Goal: Find specific page/section: Find specific page/section

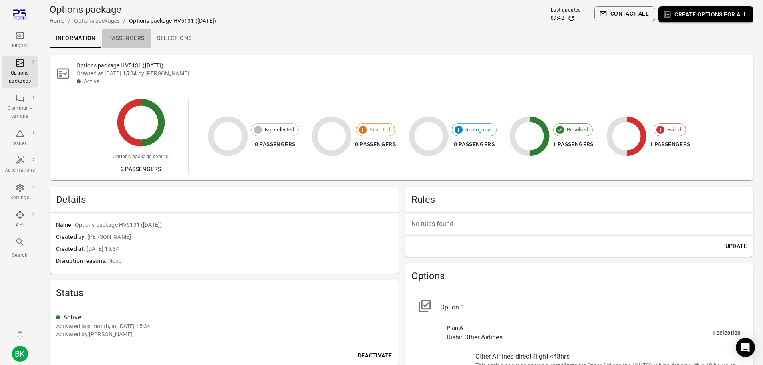
click at [130, 38] on link "Passengers" at bounding box center [126, 38] width 49 height 19
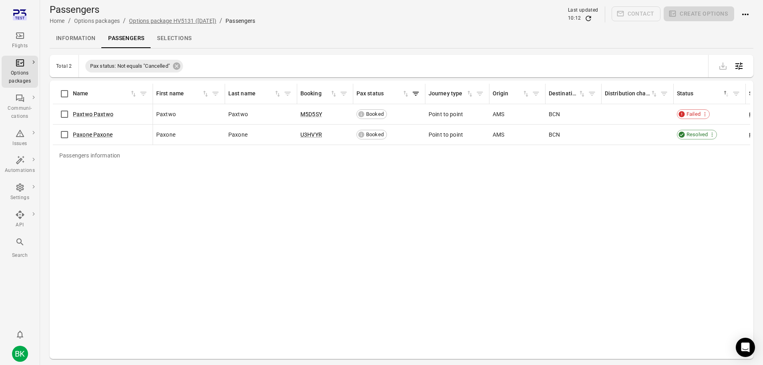
click at [162, 21] on link "Options package HV5131 ([DATE])" at bounding box center [172, 21] width 87 height 6
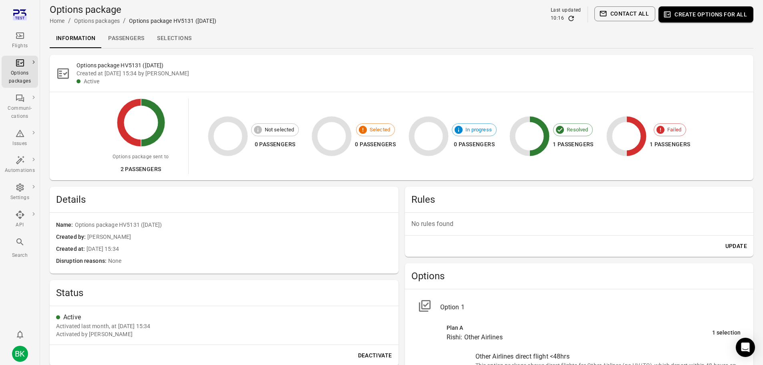
click at [125, 38] on link "Passengers" at bounding box center [126, 38] width 49 height 19
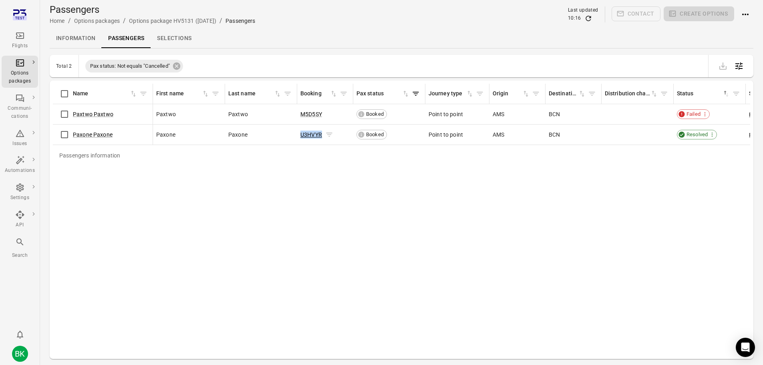
copy tr "U3HVYR"
drag, startPoint x: 299, startPoint y: 132, endPoint x: 327, endPoint y: 134, distance: 27.7
click at [327, 134] on td "U3HVYR" at bounding box center [325, 135] width 56 height 20
